Goal: Answer question/provide support: Share knowledge or assist other users

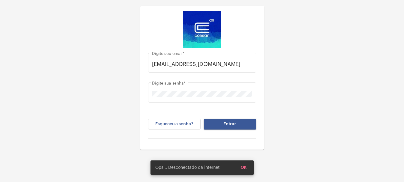
click at [226, 128] on button "Entrar" at bounding box center [230, 124] width 53 height 11
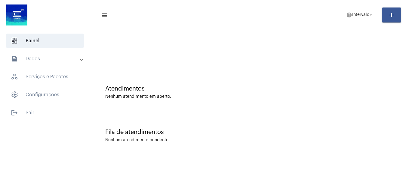
click at [369, 26] on mat-toolbar "menu help Intervalo arrow_drop_down add" at bounding box center [249, 15] width 319 height 30
click at [365, 18] on span "help Intervalo arrow_drop_down" at bounding box center [359, 14] width 27 height 11
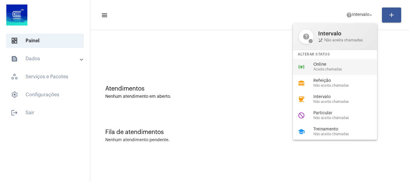
click at [337, 66] on span "Online" at bounding box center [347, 65] width 69 height 5
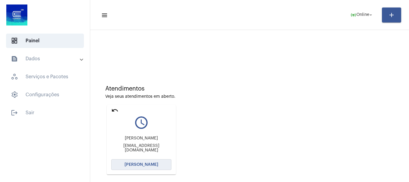
click at [144, 167] on span "[PERSON_NAME]" at bounding box center [141, 165] width 34 height 4
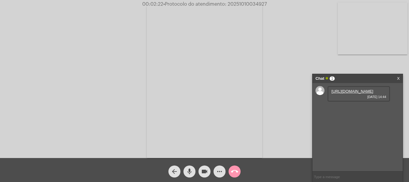
click at [359, 94] on link "[URL][DOMAIN_NAME]" at bounding box center [352, 91] width 42 height 5
click at [352, 111] on link "[URL][DOMAIN_NAME]" at bounding box center [352, 108] width 42 height 5
click at [354, 128] on link "[URL][DOMAIN_NAME]" at bounding box center [352, 126] width 42 height 5
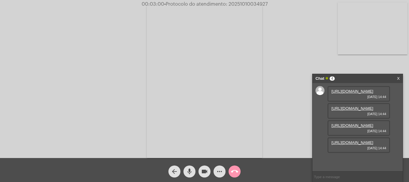
scroll to position [36, 0]
click at [350, 145] on link "[URL][DOMAIN_NAME]" at bounding box center [352, 143] width 42 height 5
click at [337, 161] on link "[URL][DOMAIN_NAME]" at bounding box center [352, 160] width 42 height 5
click at [222, 169] on mat-icon "more_horiz" at bounding box center [219, 171] width 7 height 7
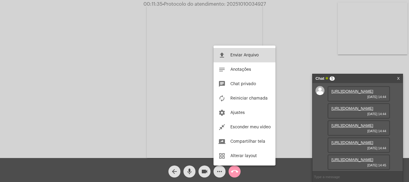
click at [243, 57] on span "Enviar Arquivo" at bounding box center [244, 55] width 28 height 4
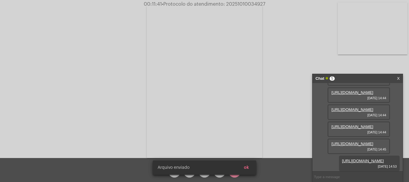
scroll to position [97, 0]
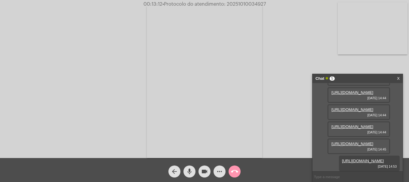
click at [240, 4] on span "• Protocolo do atendimento: 20251010034927" at bounding box center [213, 4] width 103 height 5
copy span "20251010034927"
drag, startPoint x: 348, startPoint y: 172, endPoint x: 347, endPoint y: 177, distance: 5.8
click at [348, 172] on div at bounding box center [357, 177] width 90 height 11
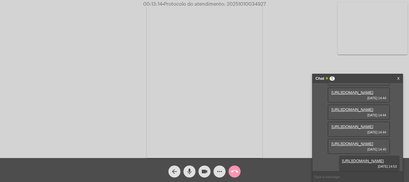
click at [347, 177] on input "text" at bounding box center [357, 177] width 90 height 11
paste input "20251010034927"
type input "20251010034927"
click at [221, 170] on mat-icon "more_horiz" at bounding box center [219, 171] width 7 height 7
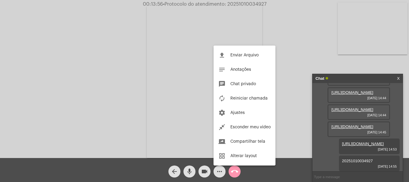
click at [234, 172] on div at bounding box center [204, 91] width 409 height 182
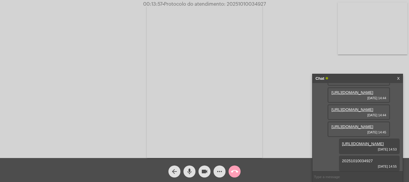
click at [230, 173] on button "call_end" at bounding box center [234, 172] width 12 height 12
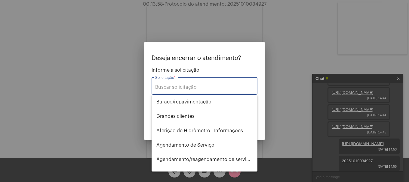
click at [203, 90] on input "Solicitação *" at bounding box center [204, 87] width 99 height 5
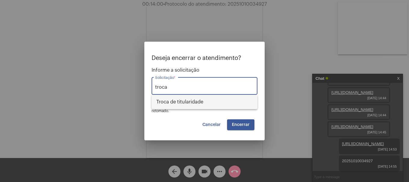
click at [205, 103] on span "Troca de titularidade" at bounding box center [204, 102] width 96 height 14
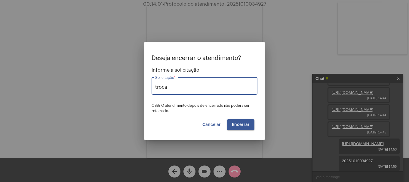
type input "Troca de titularidade"
click at [234, 102] on mat-form-field "Troca de titularidade Solicitação *" at bounding box center [204, 89] width 106 height 27
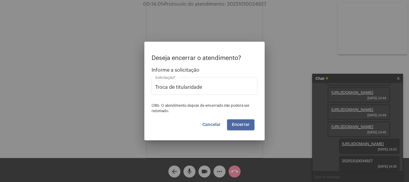
click at [239, 127] on button "Encerrar" at bounding box center [240, 125] width 27 height 11
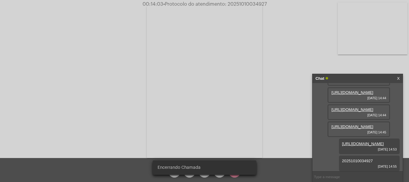
click at [239, 127] on video at bounding box center [204, 82] width 115 height 154
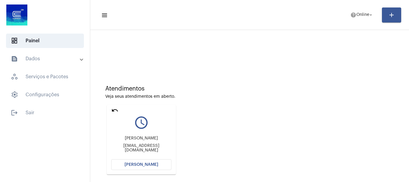
click at [144, 164] on span "[PERSON_NAME]" at bounding box center [141, 165] width 34 height 4
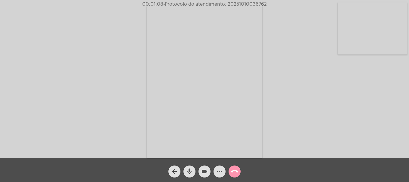
click at [382, 52] on video at bounding box center [373, 28] width 70 height 52
click at [192, 174] on mat-icon "mic" at bounding box center [189, 171] width 7 height 7
click at [206, 172] on mat-icon "videocam" at bounding box center [204, 171] width 7 height 7
click at [206, 172] on mat-icon "videocam_off" at bounding box center [204, 171] width 7 height 7
click at [186, 172] on mat-icon "mic_off" at bounding box center [189, 171] width 7 height 7
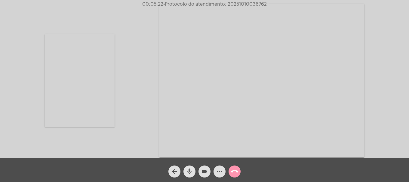
click at [188, 173] on mat-icon "mic" at bounding box center [189, 171] width 7 height 7
click at [202, 172] on mat-icon "videocam" at bounding box center [204, 171] width 7 height 7
click at [320, 35] on video at bounding box center [261, 81] width 205 height 154
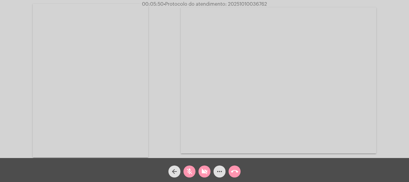
drag, startPoint x: 189, startPoint y: 173, endPoint x: 203, endPoint y: 173, distance: 14.4
click at [190, 173] on mat-icon "mic_off" at bounding box center [189, 171] width 7 height 7
click at [203, 173] on mat-icon "videocam_off" at bounding box center [204, 171] width 7 height 7
click at [190, 172] on mat-icon "mic" at bounding box center [189, 171] width 7 height 7
click at [190, 172] on mat-icon "mic_off" at bounding box center [189, 171] width 7 height 7
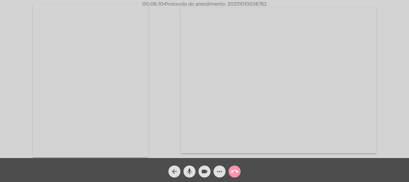
click at [189, 170] on mat-icon "mic" at bounding box center [189, 171] width 7 height 7
click at [195, 170] on button "mic_off" at bounding box center [189, 172] width 12 height 12
click at [187, 173] on mat-icon "mic" at bounding box center [189, 171] width 7 height 7
click at [200, 173] on button "videocam" at bounding box center [204, 172] width 12 height 12
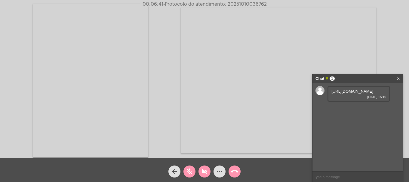
click at [200, 172] on button "videocam_off" at bounding box center [204, 172] width 12 height 12
click at [191, 173] on mat-icon "mic_off" at bounding box center [189, 171] width 7 height 7
click at [348, 90] on link "[URL][DOMAIN_NAME]" at bounding box center [352, 91] width 42 height 5
click at [188, 173] on mat-icon "mic" at bounding box center [189, 171] width 7 height 7
click at [194, 170] on button "mic_off" at bounding box center [189, 172] width 12 height 12
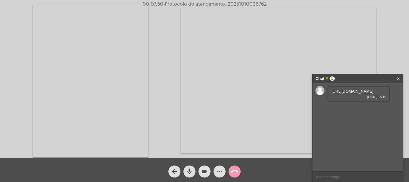
click at [195, 176] on div "mic" at bounding box center [189, 170] width 15 height 15
click at [67, 48] on video at bounding box center [90, 81] width 115 height 154
click at [193, 174] on mat-icon "mic_off" at bounding box center [189, 171] width 7 height 7
click at [342, 111] on link "[URL][DOMAIN_NAME]" at bounding box center [352, 108] width 42 height 5
click at [191, 176] on span "mic" at bounding box center [189, 172] width 7 height 12
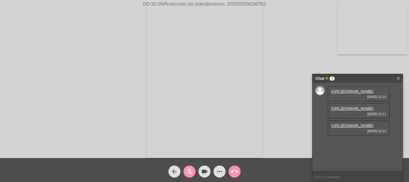
scroll to position [5, 0]
click at [349, 128] on link "[URL][DOMAIN_NAME]" at bounding box center [352, 126] width 42 height 5
click at [192, 172] on mat-icon "mic_off" at bounding box center [189, 171] width 7 height 7
click at [244, 3] on span "• Protocolo do atendimento: 20251010036762" at bounding box center [214, 4] width 103 height 5
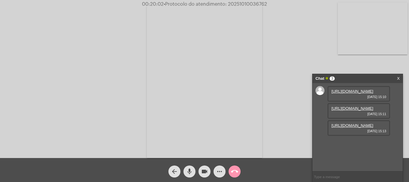
copy span "20251010036762"
click at [347, 176] on input "text" at bounding box center [357, 177] width 90 height 11
paste input "20251010036762"
type input "20251010036762"
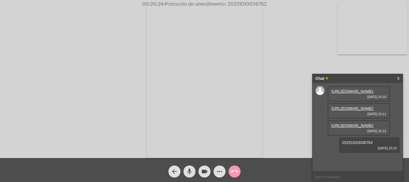
click at [237, 174] on mat-icon "call_end" at bounding box center [234, 171] width 7 height 7
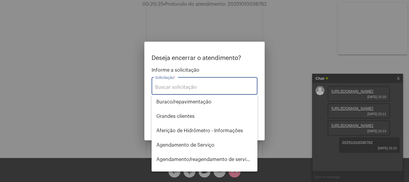
click at [193, 86] on input "Solicitação *" at bounding box center [204, 87] width 99 height 5
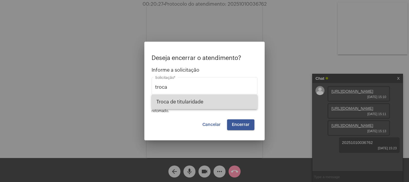
click at [192, 107] on span "Troca de titularidade" at bounding box center [204, 102] width 96 height 14
type input "Troca de titularidade"
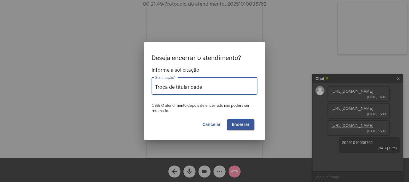
click at [213, 125] on span "Cancelar" at bounding box center [211, 125] width 18 height 4
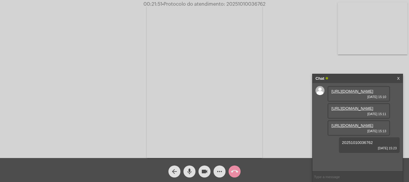
click at [225, 171] on button "more_horiz" at bounding box center [219, 172] width 12 height 12
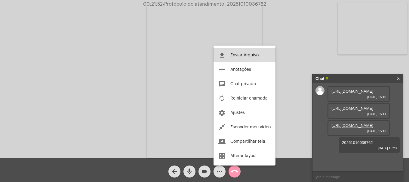
click at [237, 55] on span "Enviar Arquivo" at bounding box center [244, 55] width 28 height 4
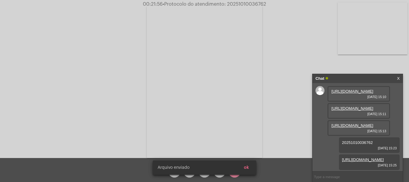
scroll to position [53, 0]
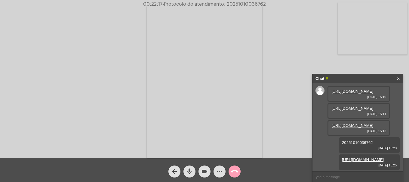
click at [231, 172] on mat-icon "call_end" at bounding box center [234, 171] width 7 height 7
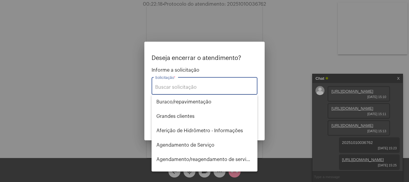
click at [183, 79] on div "Solicitação *" at bounding box center [204, 85] width 99 height 19
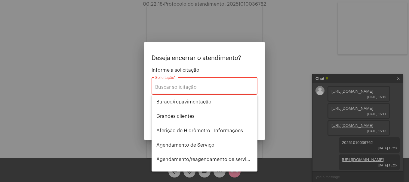
click at [180, 84] on div "Solicitação *" at bounding box center [204, 85] width 99 height 19
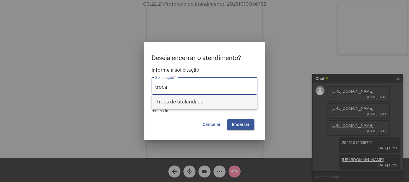
click at [219, 107] on span "Troca de titularidade" at bounding box center [204, 102] width 96 height 14
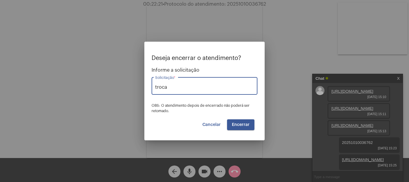
type input "Troca de titularidade"
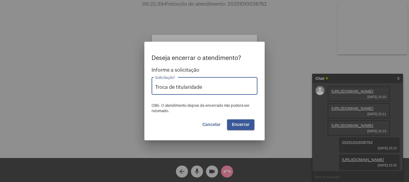
click at [250, 124] on button "Encerrar" at bounding box center [240, 125] width 27 height 11
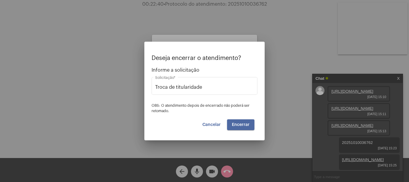
click at [250, 124] on button "Encerrar" at bounding box center [240, 125] width 27 height 11
click at [250, 124] on mat-card "Cliente: [PERSON_NAME] cliente acessar a chamada Ajustes settings" at bounding box center [204, 81] width 105 height 93
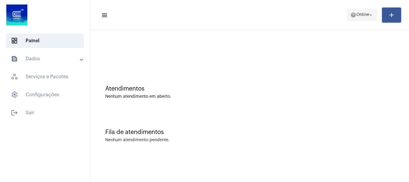
click at [358, 18] on span "help Online arrow_drop_down" at bounding box center [361, 14] width 23 height 11
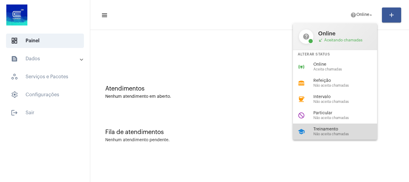
click at [341, 135] on span "Não aceita chamadas" at bounding box center [347, 135] width 69 height 4
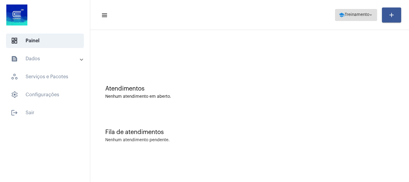
click at [344, 17] on span "Treinamento" at bounding box center [356, 15] width 25 height 4
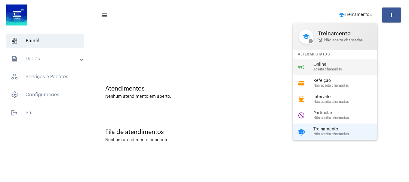
click at [329, 64] on span "Online" at bounding box center [347, 65] width 69 height 5
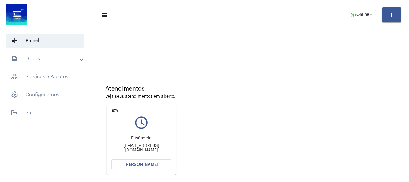
click at [113, 112] on mat-icon "undo" at bounding box center [114, 110] width 7 height 7
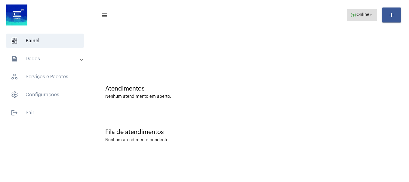
click at [369, 18] on span "online_prediction Online arrow_drop_down" at bounding box center [361, 14] width 23 height 11
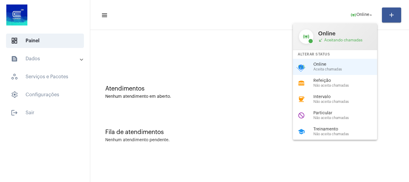
click at [239, 50] on div at bounding box center [204, 91] width 409 height 182
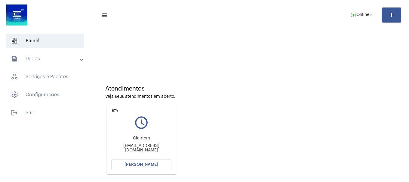
click at [163, 164] on button "[PERSON_NAME]" at bounding box center [141, 165] width 60 height 11
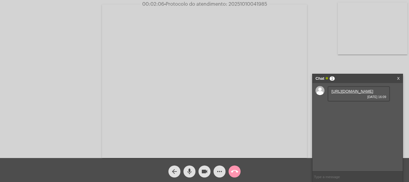
click at [355, 94] on link "[URL][DOMAIN_NAME]" at bounding box center [352, 91] width 42 height 5
click at [257, 4] on span "• Protocolo do atendimento: 20251010041985" at bounding box center [215, 4] width 103 height 5
copy span "20251010041985"
click at [326, 177] on input "text" at bounding box center [357, 177] width 90 height 11
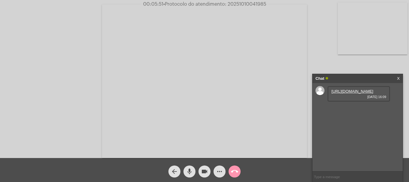
paste input "20251010041985"
type input "20251010041985"
click at [235, 171] on mat-icon "call_end" at bounding box center [234, 171] width 7 height 7
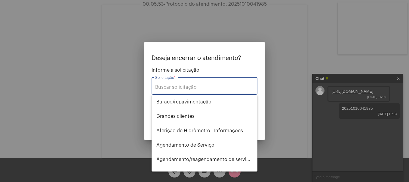
click at [228, 92] on div "Solicitação *" at bounding box center [204, 85] width 99 height 19
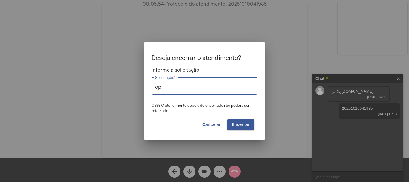
type input "o"
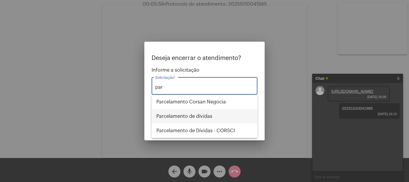
click at [219, 116] on span "Parcelamento de dívidas" at bounding box center [204, 116] width 96 height 14
type input "Parcelamento de dívidas"
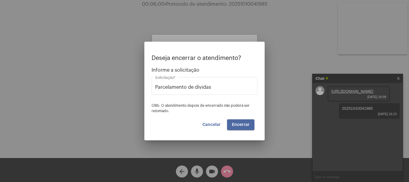
click at [236, 124] on span "Encerrar" at bounding box center [241, 125] width 18 height 4
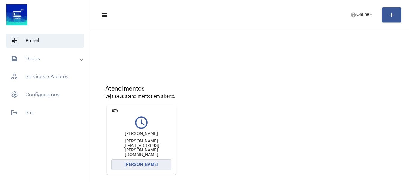
click at [149, 162] on button "[PERSON_NAME]" at bounding box center [141, 165] width 60 height 11
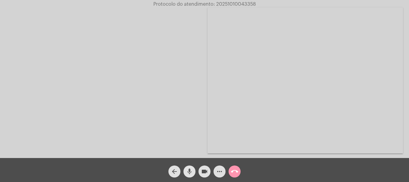
click at [188, 174] on mat-icon "mic" at bounding box center [189, 171] width 7 height 7
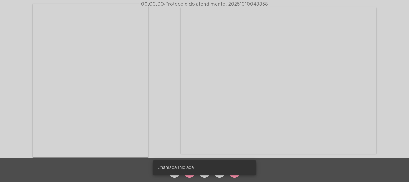
click at [188, 174] on snack-bar-container "Chamada Iniciada" at bounding box center [204, 168] width 103 height 14
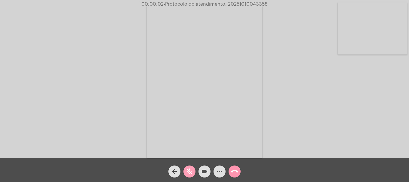
click at [189, 176] on mat-icon "mic_off" at bounding box center [189, 171] width 7 height 7
click at [190, 176] on mat-icon "mic" at bounding box center [189, 171] width 7 height 7
click at [190, 176] on mat-icon "mic_off" at bounding box center [189, 171] width 7 height 7
click at [384, 35] on video at bounding box center [373, 28] width 70 height 52
click at [222, 175] on mat-icon "more_horiz" at bounding box center [219, 171] width 7 height 7
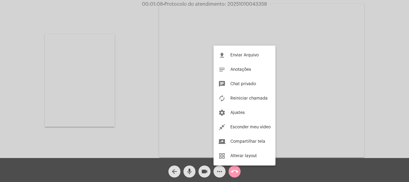
click at [129, 146] on div at bounding box center [204, 91] width 409 height 182
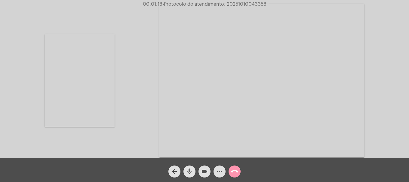
click at [193, 170] on mat-icon "mic" at bounding box center [189, 171] width 7 height 7
click at [201, 172] on mat-icon "videocam" at bounding box center [204, 171] width 7 height 7
click at [201, 171] on mat-icon "videocam_off" at bounding box center [204, 171] width 7 height 7
click at [189, 170] on mat-icon "mic_off" at bounding box center [189, 171] width 7 height 7
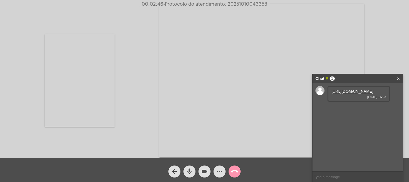
click at [350, 94] on link "[URL][DOMAIN_NAME]" at bounding box center [352, 91] width 42 height 5
click at [353, 111] on link "[URL][DOMAIN_NAME]" at bounding box center [352, 108] width 42 height 5
click at [344, 128] on link "[URL][DOMAIN_NAME]" at bounding box center [352, 126] width 42 height 5
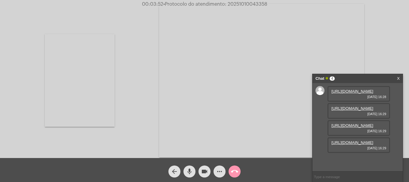
scroll to position [36, 0]
click at [356, 145] on link "[URL][DOMAIN_NAME]" at bounding box center [352, 143] width 42 height 5
click at [205, 172] on mat-icon "videocam" at bounding box center [204, 171] width 7 height 7
click at [194, 172] on button "mic" at bounding box center [189, 172] width 12 height 12
drag, startPoint x: 188, startPoint y: 173, endPoint x: 194, endPoint y: 168, distance: 7.9
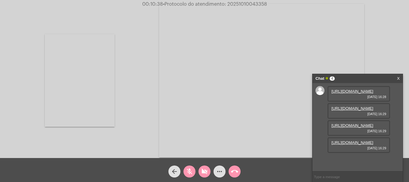
click at [189, 172] on mat-icon "mic_off" at bounding box center [189, 171] width 7 height 7
click at [202, 170] on mat-icon "videocam_off" at bounding box center [204, 171] width 7 height 7
click at [364, 178] on input "text" at bounding box center [357, 177] width 90 height 11
paste input "2863514"
type input "2863514"
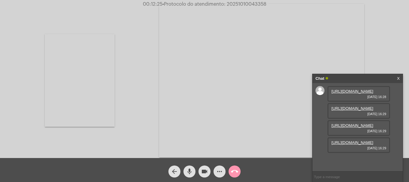
scroll to position [53, 0]
click at [249, 4] on span "• Protocolo do atendimento: 20251010043358" at bounding box center [215, 4] width 104 height 5
copy span "20251010043358"
click at [342, 176] on input "text" at bounding box center [357, 177] width 90 height 11
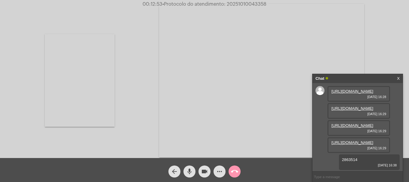
paste input "20251010043358"
type input "20251010043358"
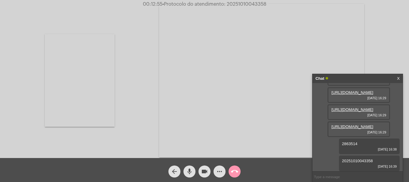
scroll to position [70, 0]
click at [235, 173] on mat-icon "call_end" at bounding box center [234, 171] width 7 height 7
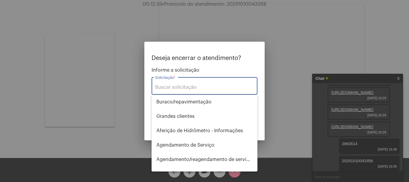
click at [190, 84] on div "Solicitação *" at bounding box center [204, 85] width 99 height 19
type input "s"
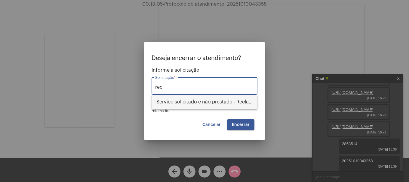
click at [188, 101] on span "Serviço solicitado e não prestado - Reclamação" at bounding box center [204, 102] width 96 height 14
type input "Serviço solicitado e não prestado - Reclamação"
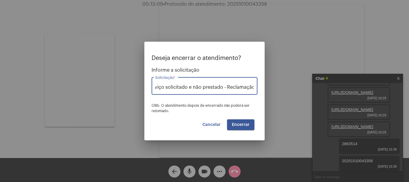
click at [240, 127] on button "Encerrar" at bounding box center [240, 125] width 27 height 11
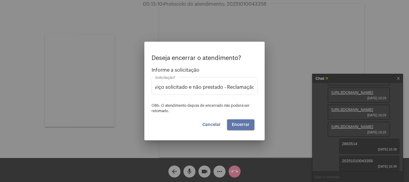
scroll to position [0, 0]
click at [240, 127] on button "Encerrar" at bounding box center [240, 125] width 27 height 11
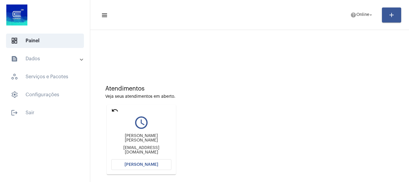
click at [136, 165] on span "[PERSON_NAME]" at bounding box center [141, 165] width 34 height 4
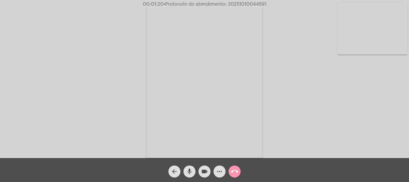
click at [379, 39] on video at bounding box center [373, 28] width 70 height 52
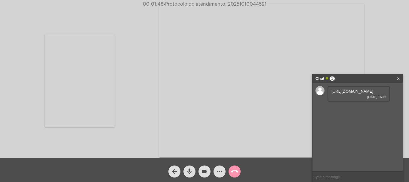
click at [356, 91] on link "[URL][DOMAIN_NAME]" at bounding box center [352, 91] width 42 height 5
click at [248, 3] on span "• Protocolo do atendimento: 20251010044591" at bounding box center [214, 4] width 103 height 5
copy span "20251010044591"
click at [320, 178] on input "text" at bounding box center [357, 177] width 90 height 11
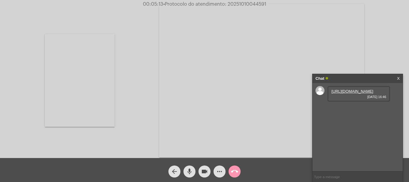
paste input "20251010044591"
type input "20251010044591"
click at [238, 169] on mat-icon "call_end" at bounding box center [234, 171] width 7 height 7
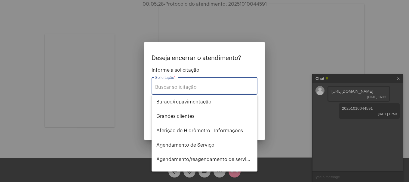
click at [194, 89] on input "Solicitação *" at bounding box center [204, 87] width 99 height 5
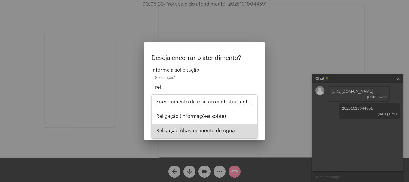
click at [230, 134] on span "Religação Abastecimento de Água" at bounding box center [204, 131] width 96 height 14
type input "Religação Abastecimento de Água"
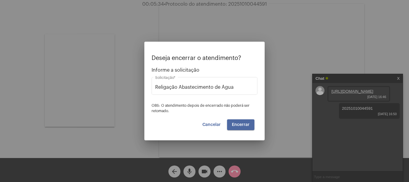
click at [246, 122] on button "Encerrar" at bounding box center [240, 125] width 27 height 11
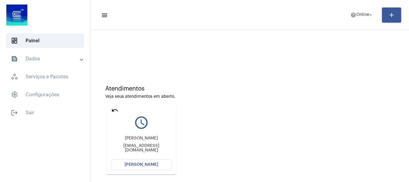
click at [161, 168] on button "[PERSON_NAME]" at bounding box center [141, 165] width 60 height 11
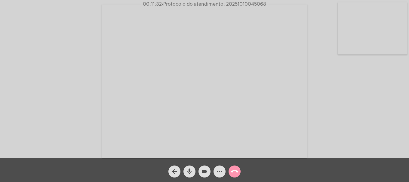
click at [219, 170] on mat-icon "more_horiz" at bounding box center [219, 171] width 7 height 7
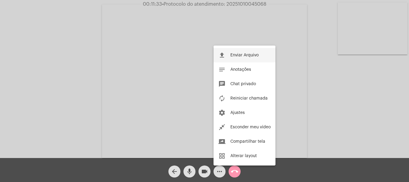
click at [252, 59] on button "file_upload Enviar Arquivo" at bounding box center [244, 55] width 62 height 14
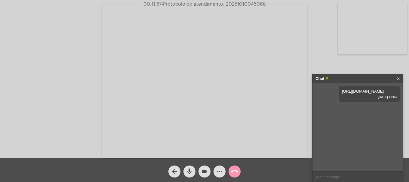
click at [219, 173] on mat-icon "more_horiz" at bounding box center [219, 171] width 7 height 7
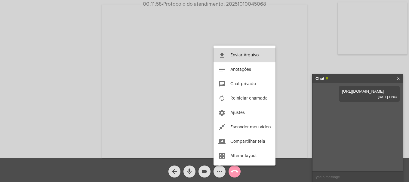
click at [244, 54] on span "Enviar Arquivo" at bounding box center [244, 55] width 28 height 4
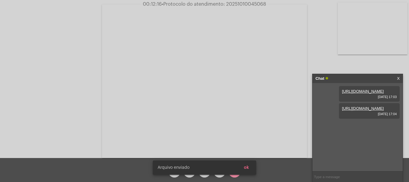
click at [245, 4] on span "• Protocolo do atendimento: 20251010045068" at bounding box center [214, 4] width 104 height 5
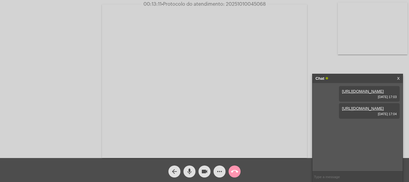
click at [346, 179] on input "text" at bounding box center [357, 177] width 90 height 11
paste input "20251010045068"
type input "20251010045068"
click at [235, 171] on mat-icon "call_end" at bounding box center [234, 171] width 7 height 7
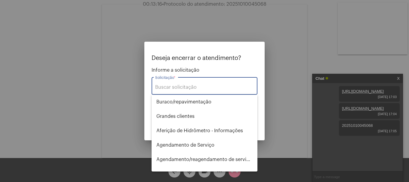
click at [216, 88] on input "Solicitação *" at bounding box center [204, 87] width 99 height 5
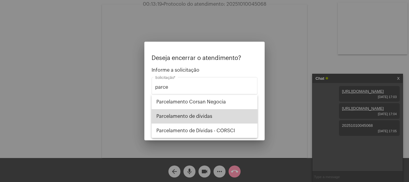
click at [203, 115] on span "Parcelamento de dívidas" at bounding box center [204, 116] width 96 height 14
type input "Parcelamento de dívidas"
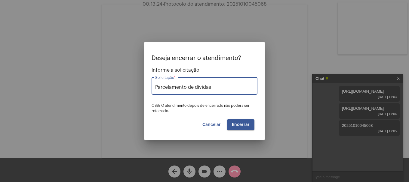
click at [242, 128] on button "Encerrar" at bounding box center [240, 125] width 27 height 11
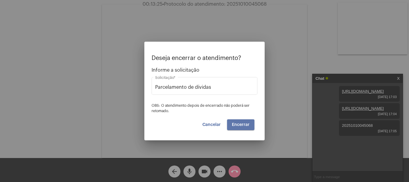
click at [242, 128] on button "Encerrar" at bounding box center [240, 125] width 27 height 11
